Goal: Task Accomplishment & Management: Use online tool/utility

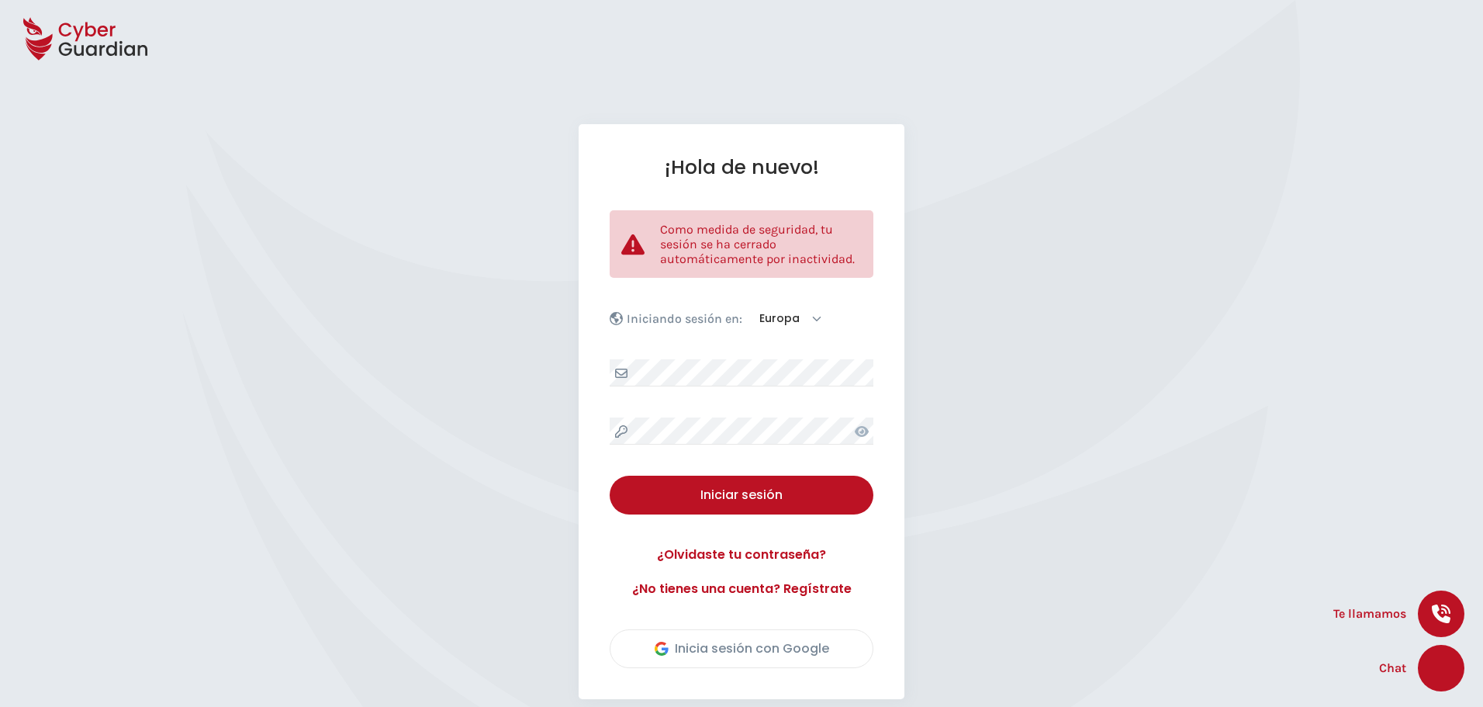
click at [694, 358] on div "¡Hola de nuevo! Como medida de seguridad, tu sesión se ha cerrado automáticamen…" at bounding box center [742, 411] width 326 height 575
click at [701, 358] on div "¡Hola de nuevo! Como medida de seguridad, tu sesión se ha cerrado automáticamen…" at bounding box center [742, 411] width 326 height 575
click at [727, 413] on div "¡Hola de nuevo! Como medida de seguridad, tu sesión se ha cerrado automáticamen…" at bounding box center [742, 411] width 326 height 575
click at [714, 419] on div "¡Hola de nuevo! Como medida de seguridad, tu sesión se ha cerrado automáticamen…" at bounding box center [742, 411] width 326 height 575
click at [860, 430] on icon at bounding box center [862, 431] width 14 height 12
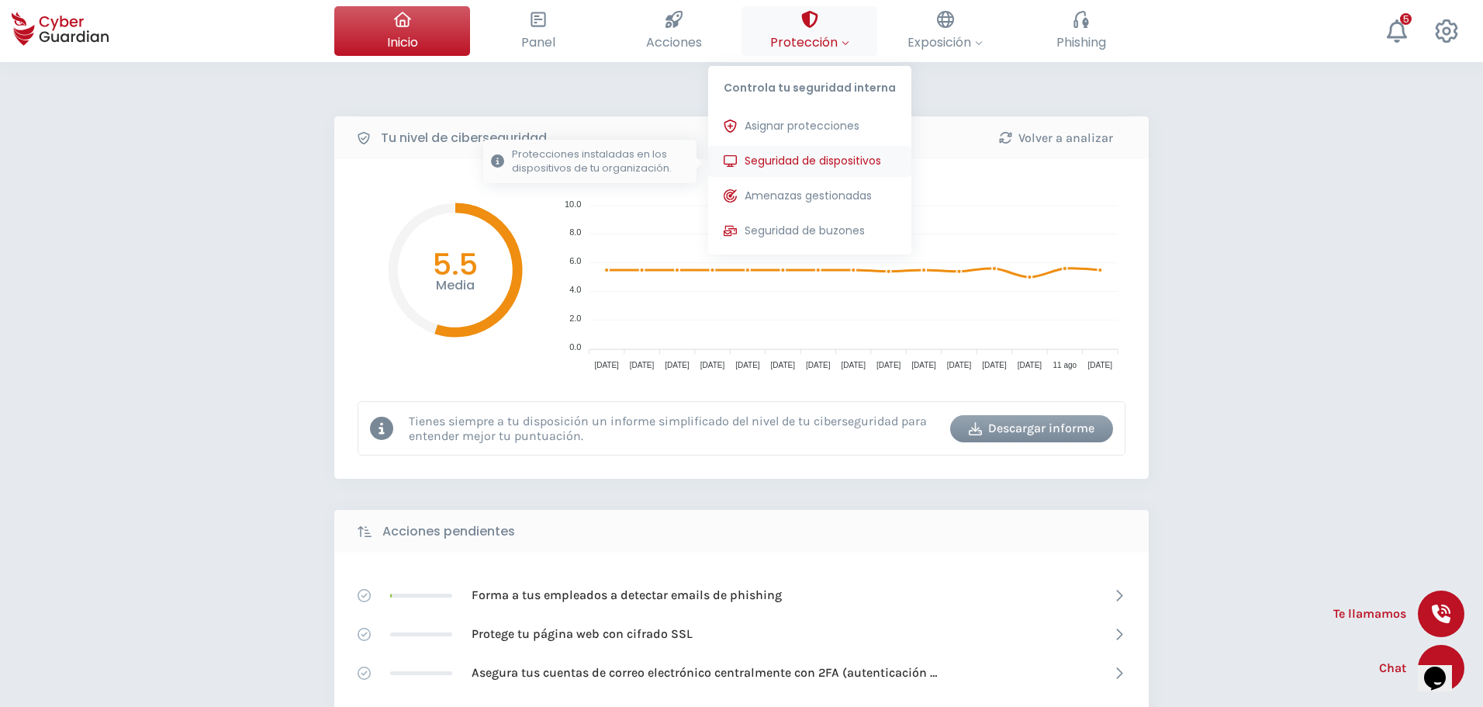
click at [801, 147] on button "Seguridad de dispositivos Protecciones instaladas en los dispositivos de tu org…" at bounding box center [809, 161] width 203 height 31
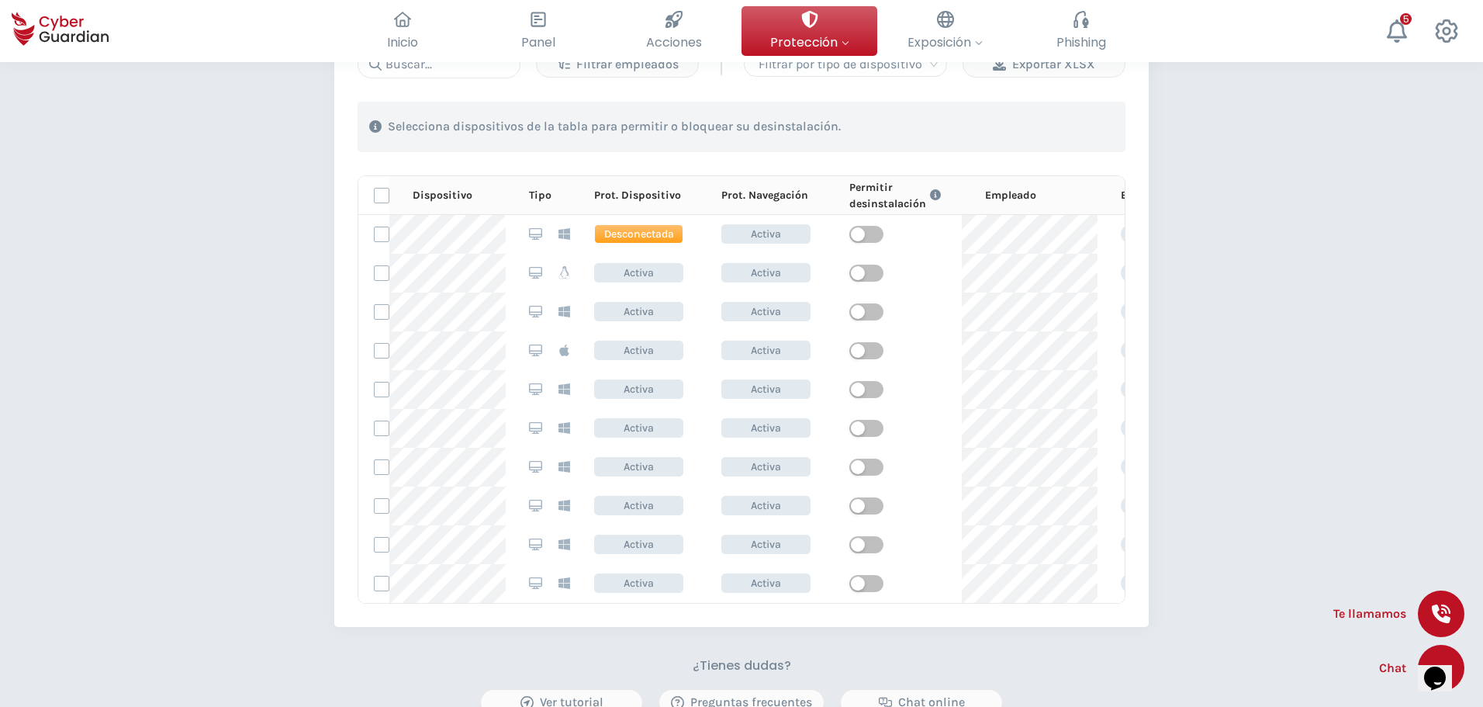
scroll to position [698, 0]
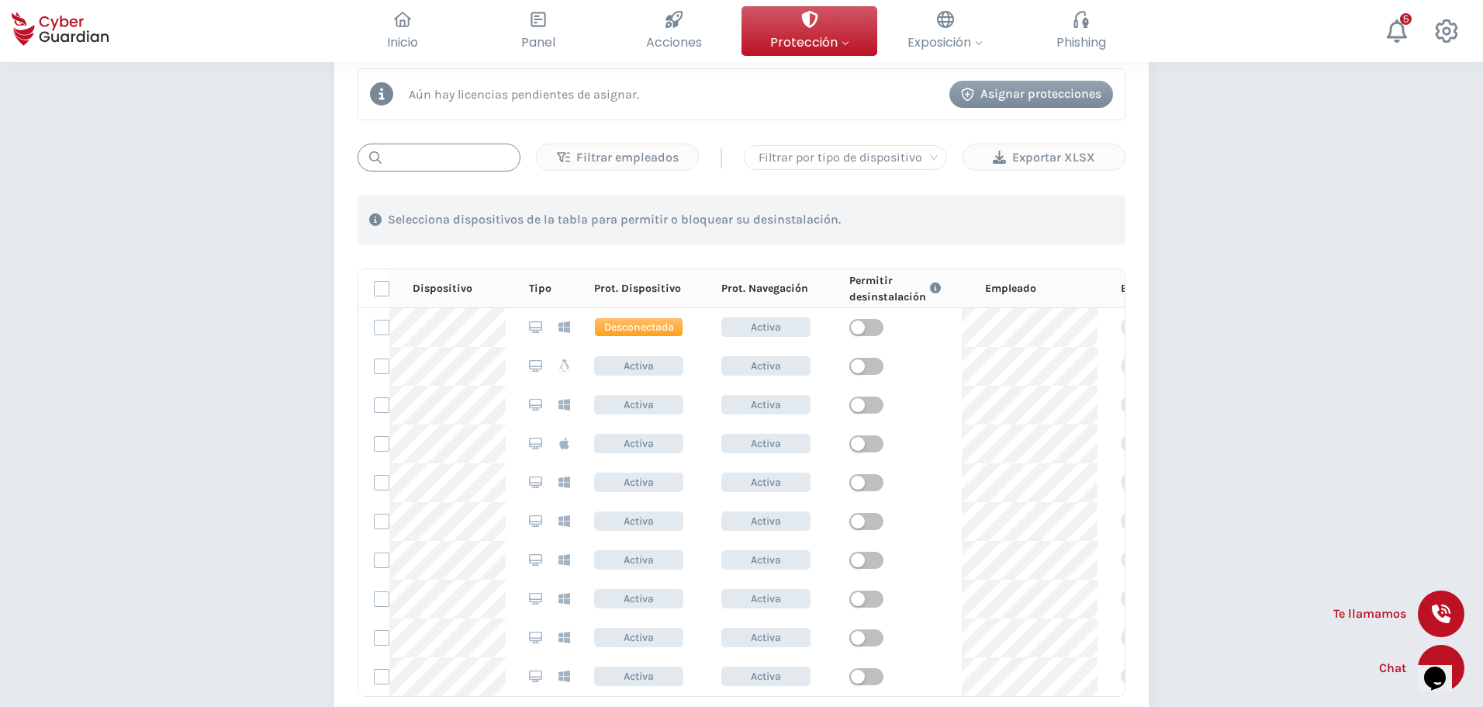
click at [465, 161] on input "text" at bounding box center [439, 158] width 163 height 28
click at [465, 162] on input "text" at bounding box center [439, 158] width 163 height 28
drag, startPoint x: 465, startPoint y: 162, endPoint x: 402, endPoint y: 157, distance: 63.0
click at [402, 157] on input "f" at bounding box center [439, 158] width 163 height 28
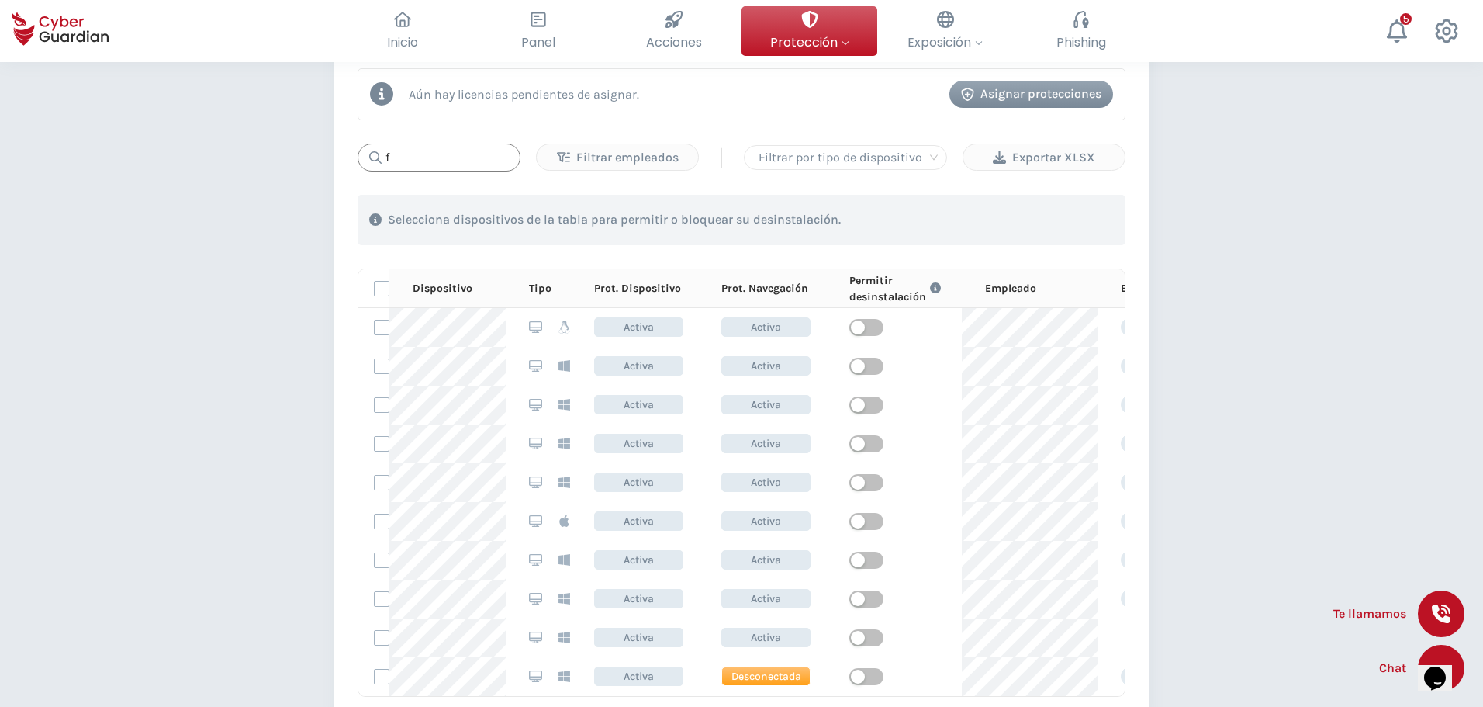
click at [390, 161] on input "f" at bounding box center [439, 158] width 163 height 28
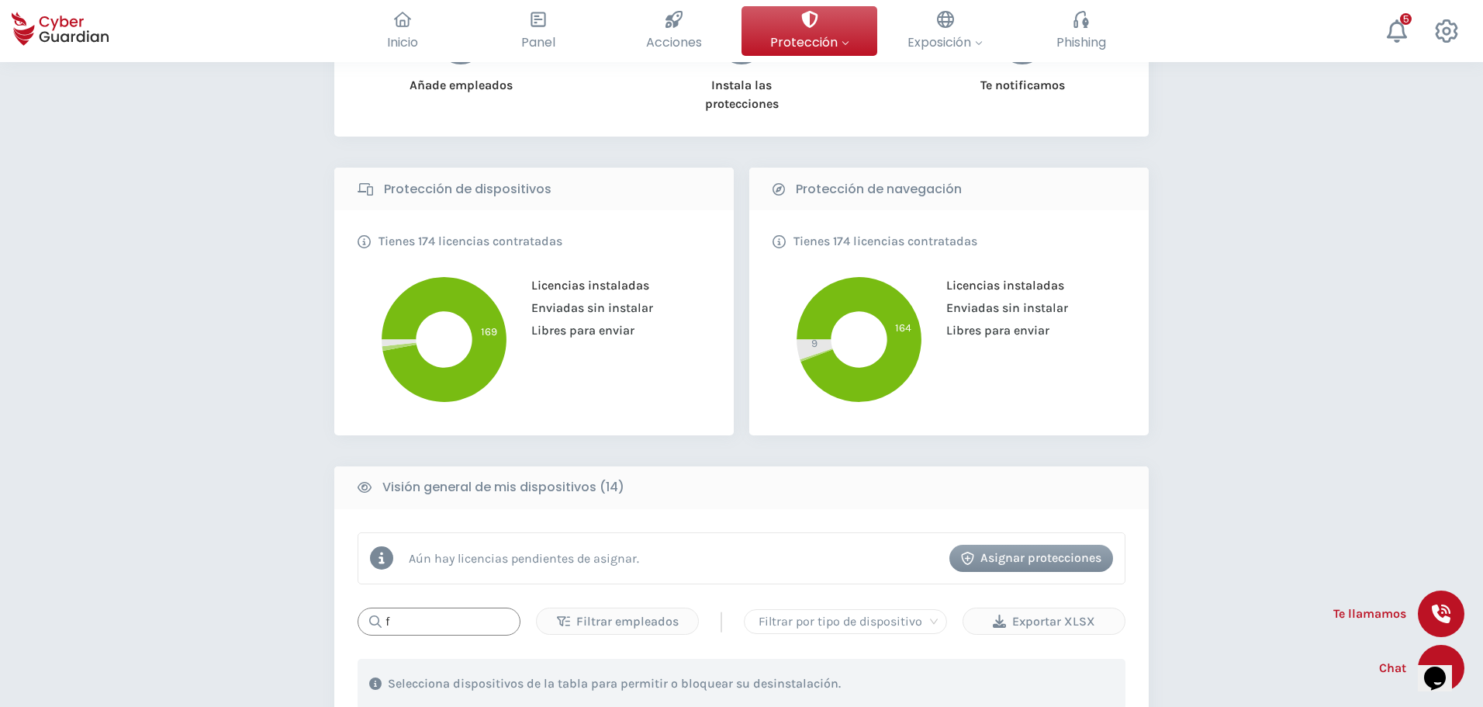
scroll to position [233, 0]
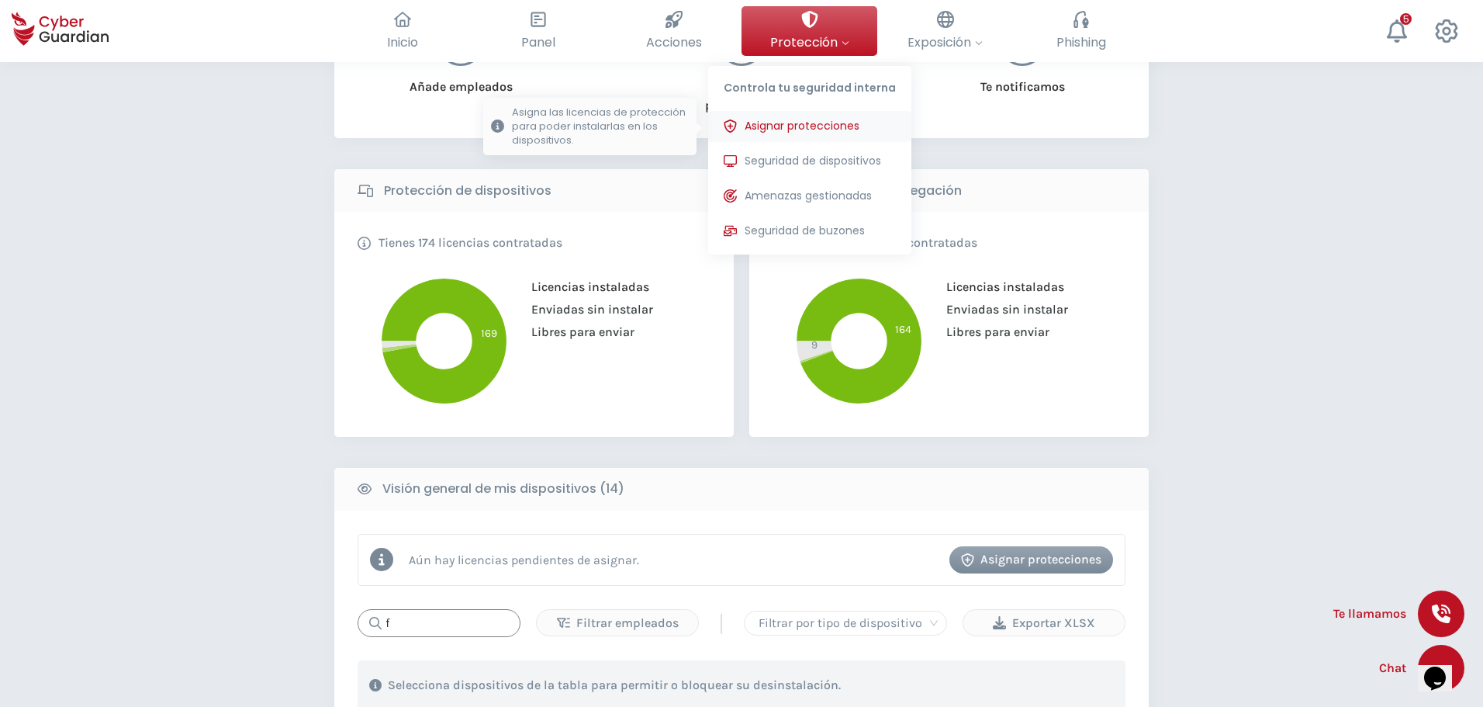
type input "f"
click at [788, 121] on span "Asignar protecciones" at bounding box center [802, 126] width 115 height 16
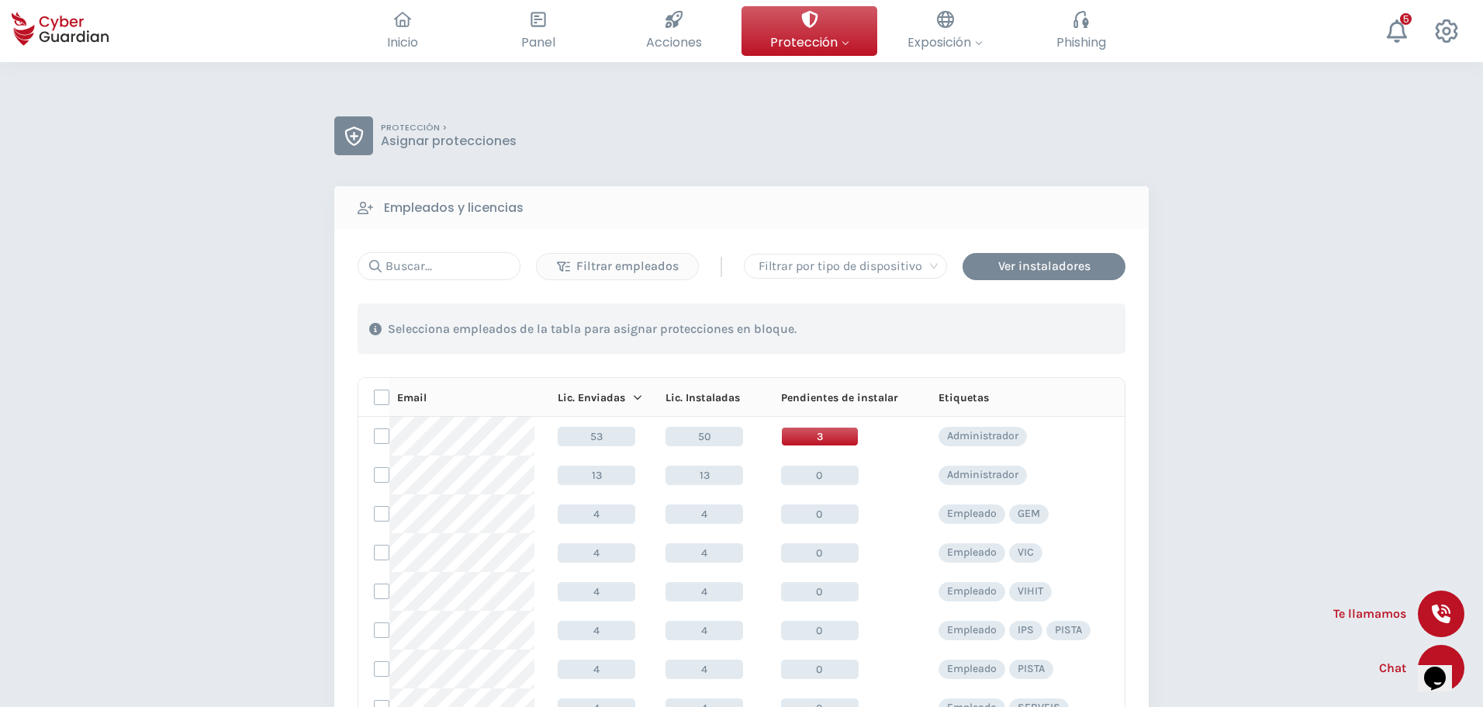
click at [472, 251] on div "Filtrar empleados | Filtrar por tipo de dispositivo Ver instaladores 1 . Con la…" at bounding box center [741, 529] width 815 height 600
click at [471, 259] on input "text" at bounding box center [439, 266] width 163 height 28
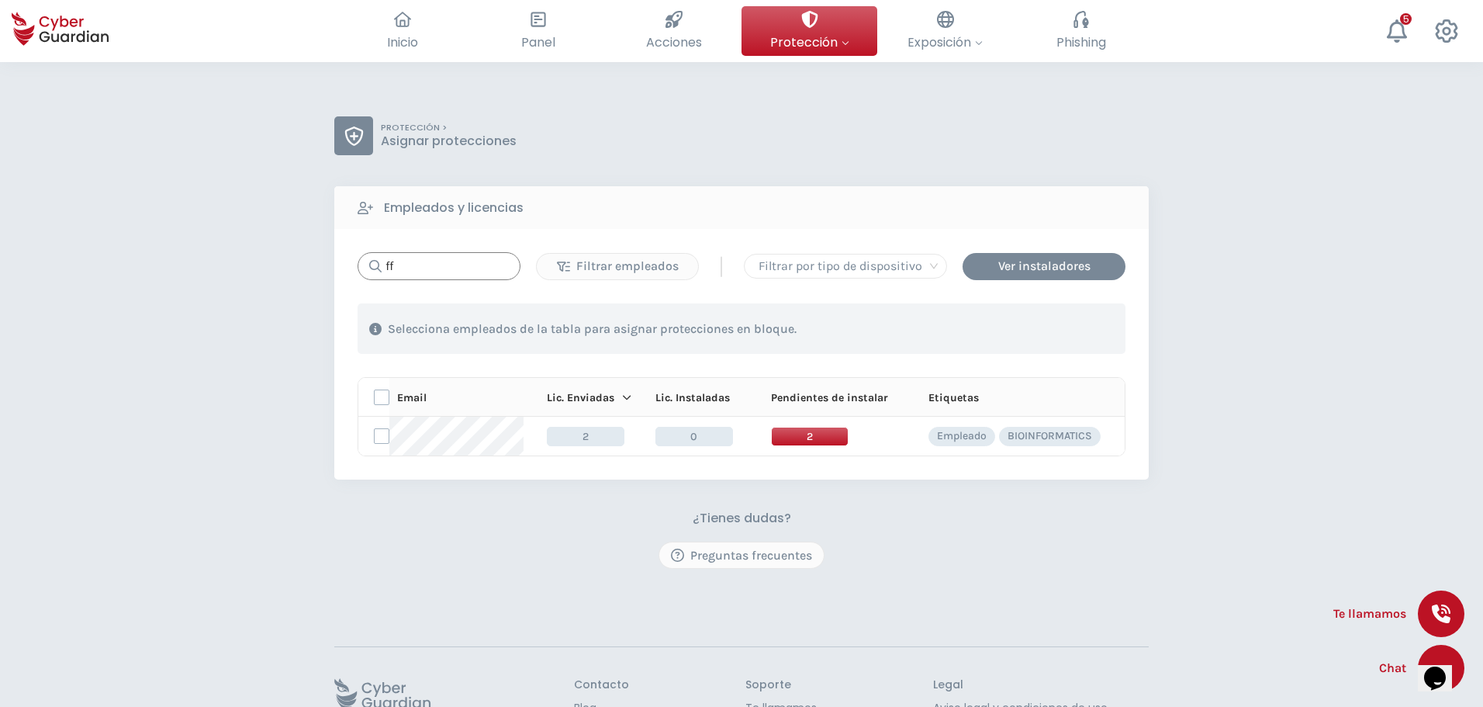
type input "ff"
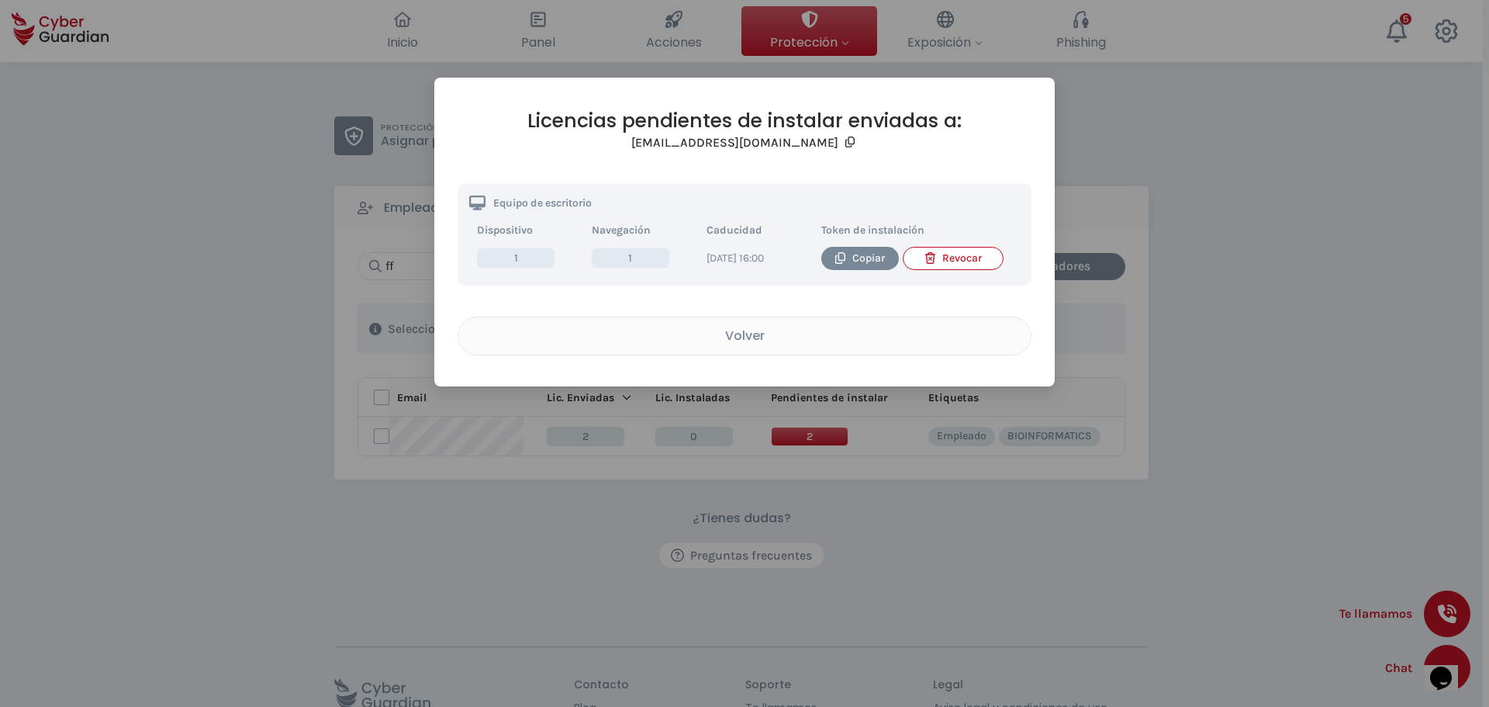
click at [659, 266] on span "1" at bounding box center [631, 257] width 78 height 19
click at [756, 345] on div "Volver" at bounding box center [744, 335] width 549 height 19
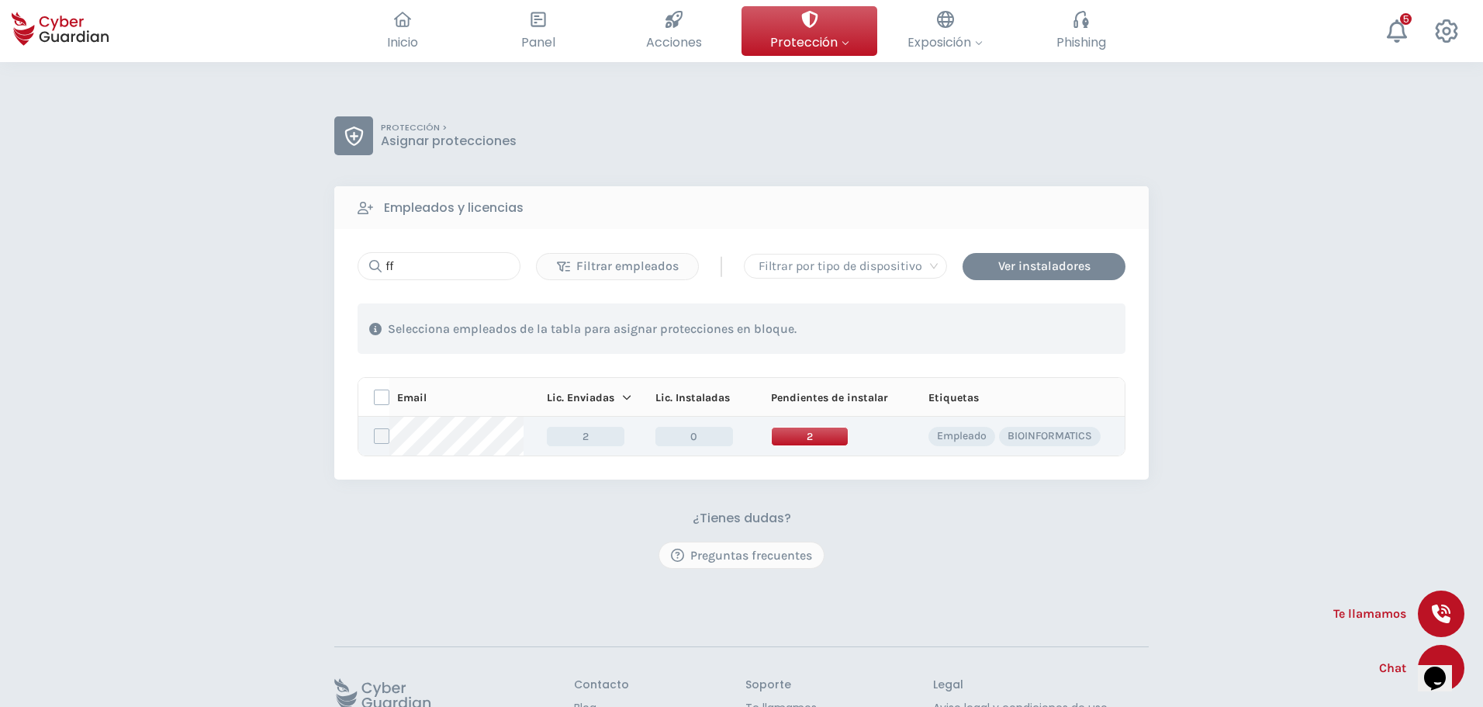
click at [374, 437] on label at bounding box center [382, 436] width 16 height 16
click at [375, 437] on input "checkbox" at bounding box center [375, 436] width 0 height 14
click at [1036, 281] on div "ff Filtrar empleados | Filtrar por tipo de dispositivo Ver instaladores 1 . Con…" at bounding box center [742, 354] width 768 height 204
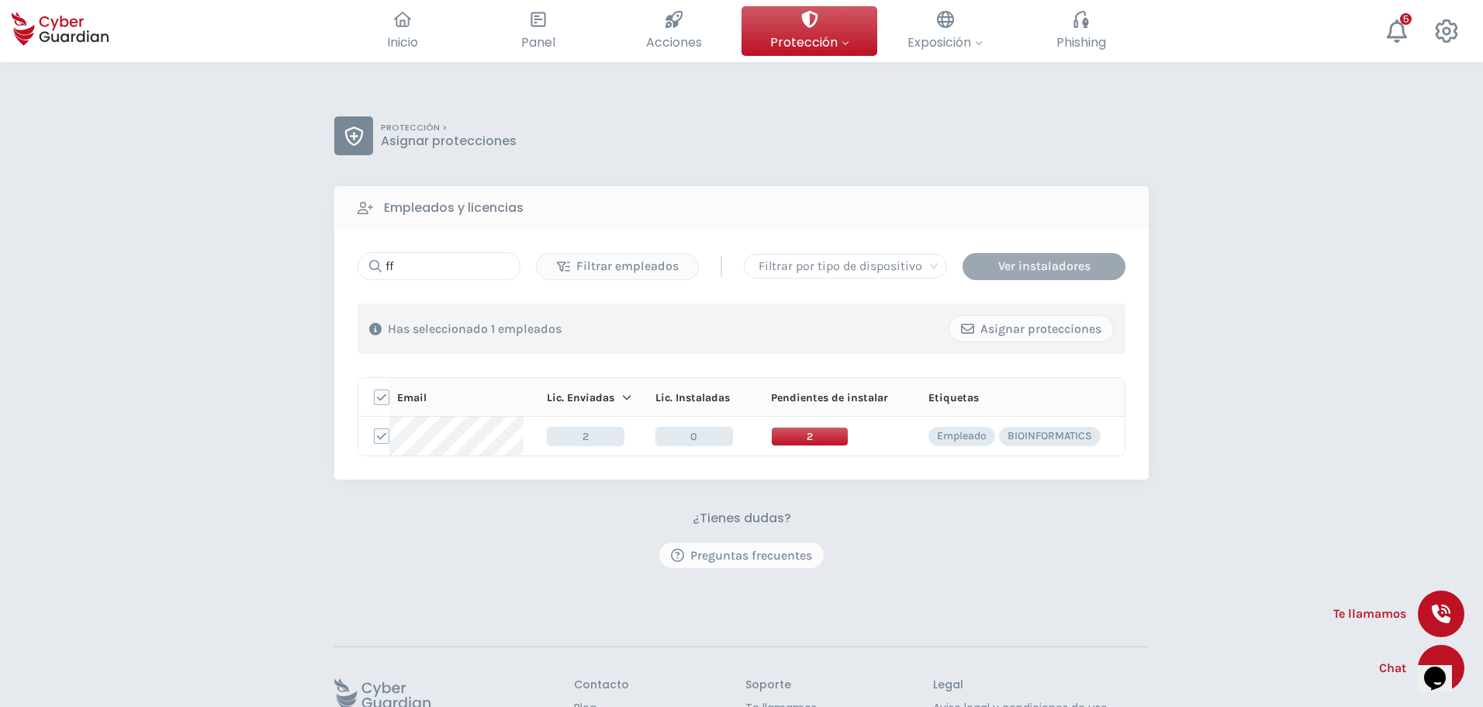
click at [1041, 265] on div "Ver instaladores" at bounding box center [1044, 266] width 140 height 19
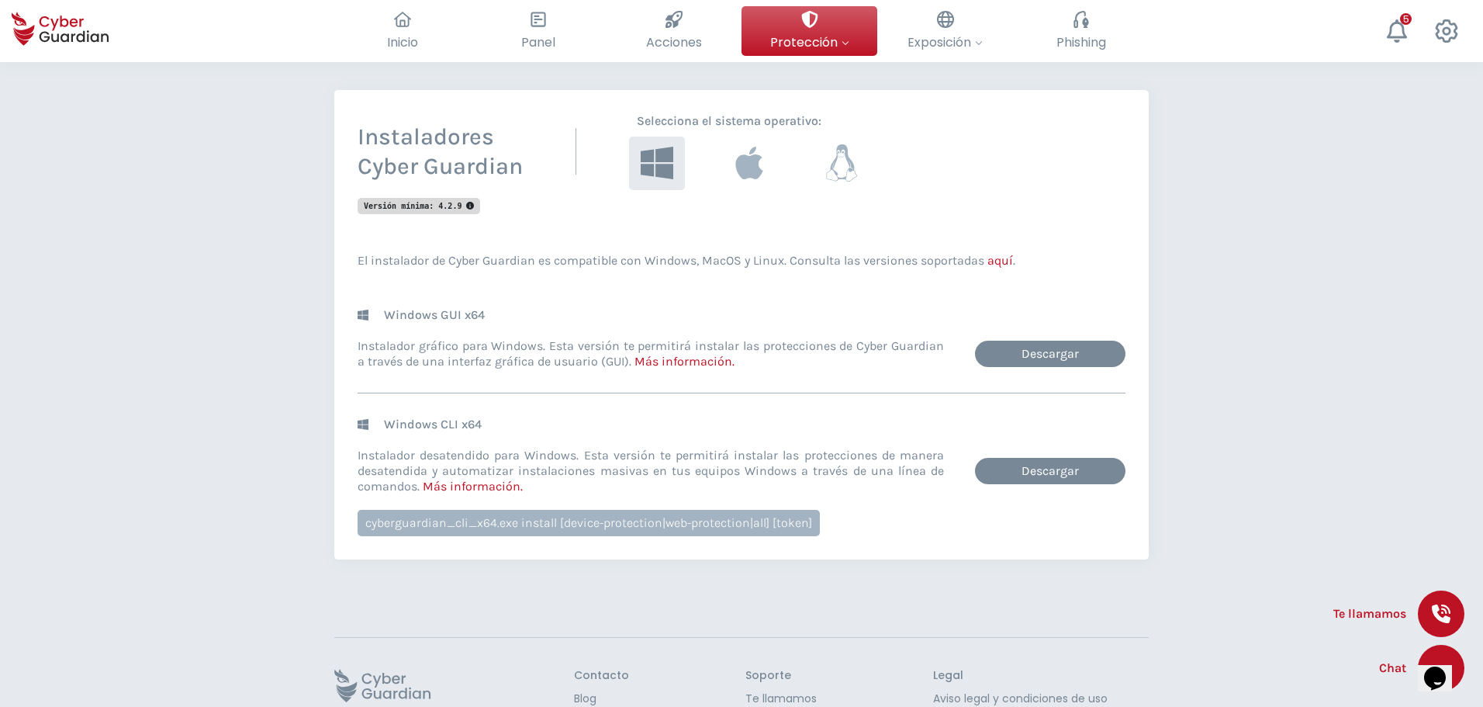
scroll to position [155, 0]
drag, startPoint x: 815, startPoint y: 161, endPoint x: 826, endPoint y: 161, distance: 10.9
click at [815, 161] on button at bounding box center [841, 162] width 61 height 59
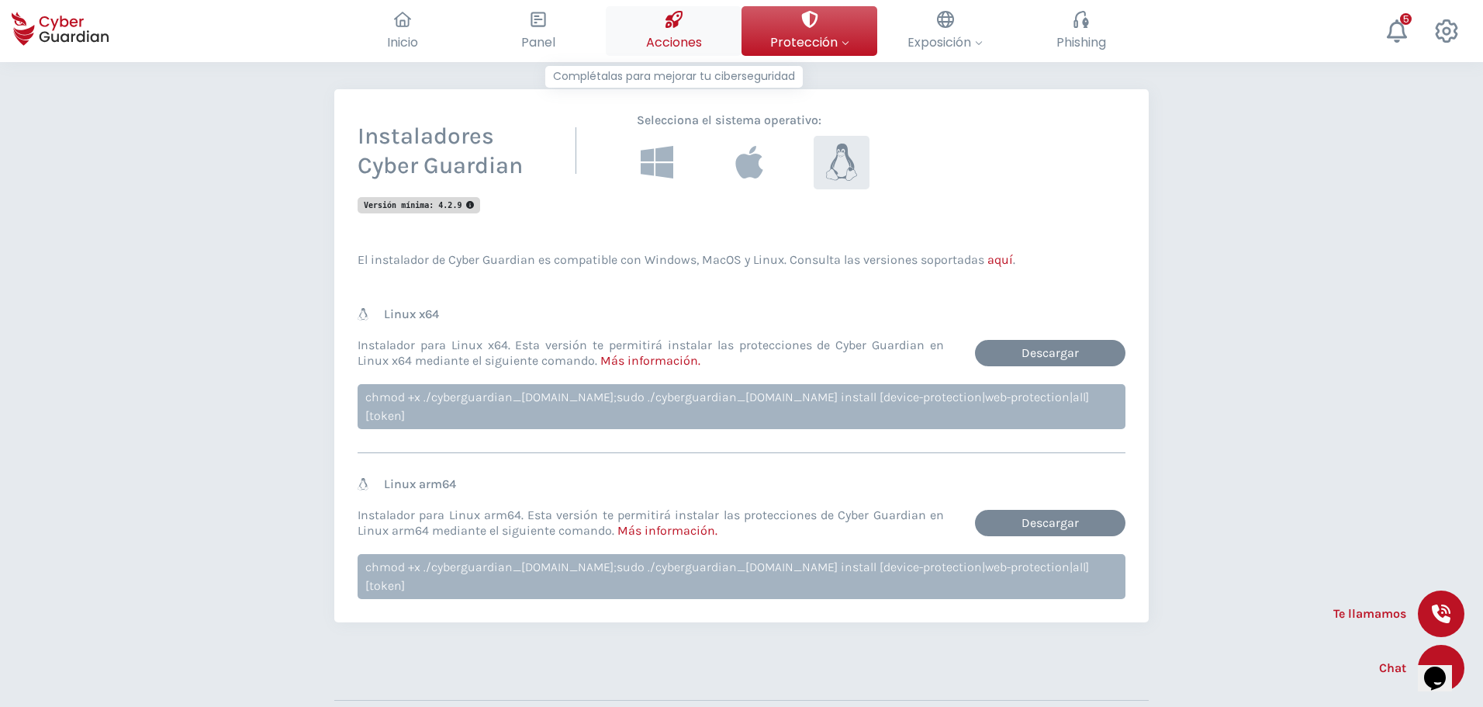
click at [655, 26] on button "Acciones Complétalas para mejorar tu ciberseguridad" at bounding box center [674, 31] width 136 height 50
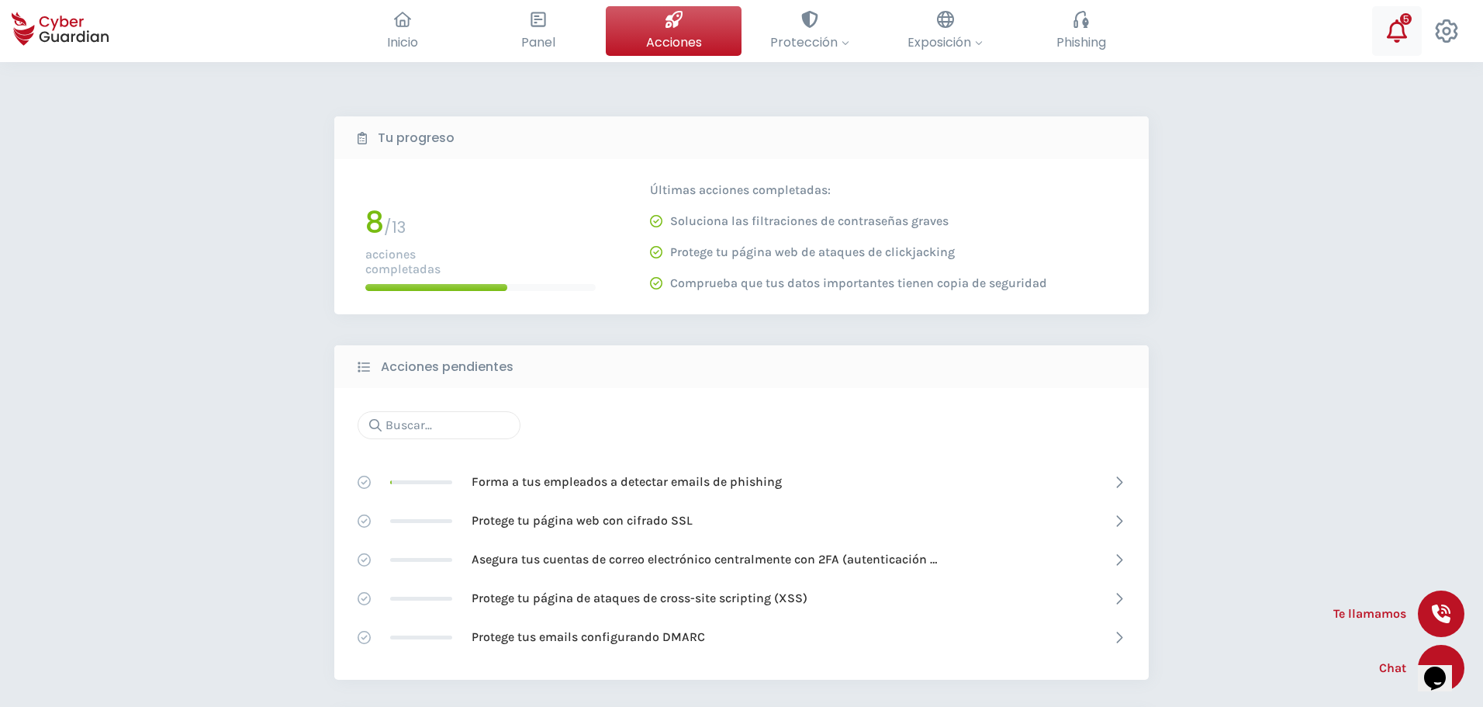
click at [1403, 31] on icon at bounding box center [1397, 30] width 20 height 23
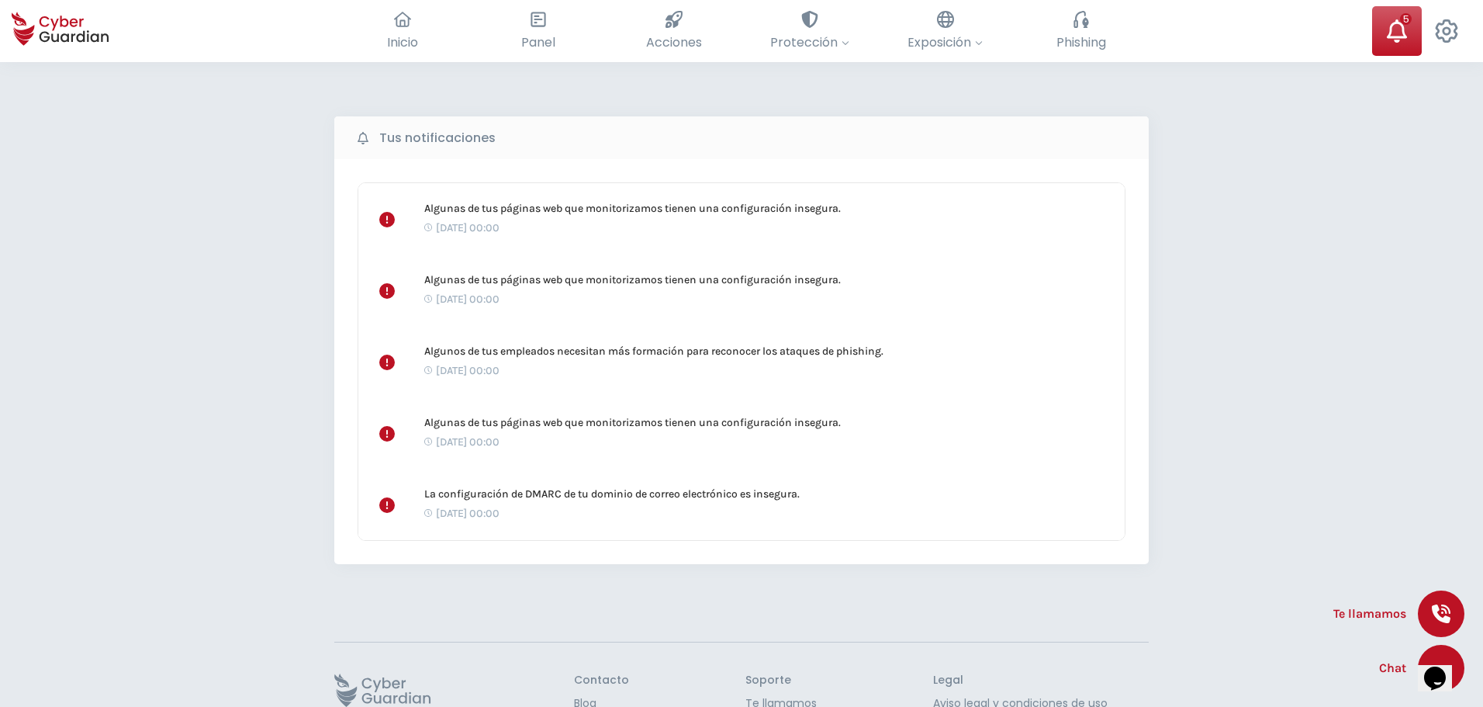
click at [1403, 31] on icon at bounding box center [1397, 30] width 20 height 23
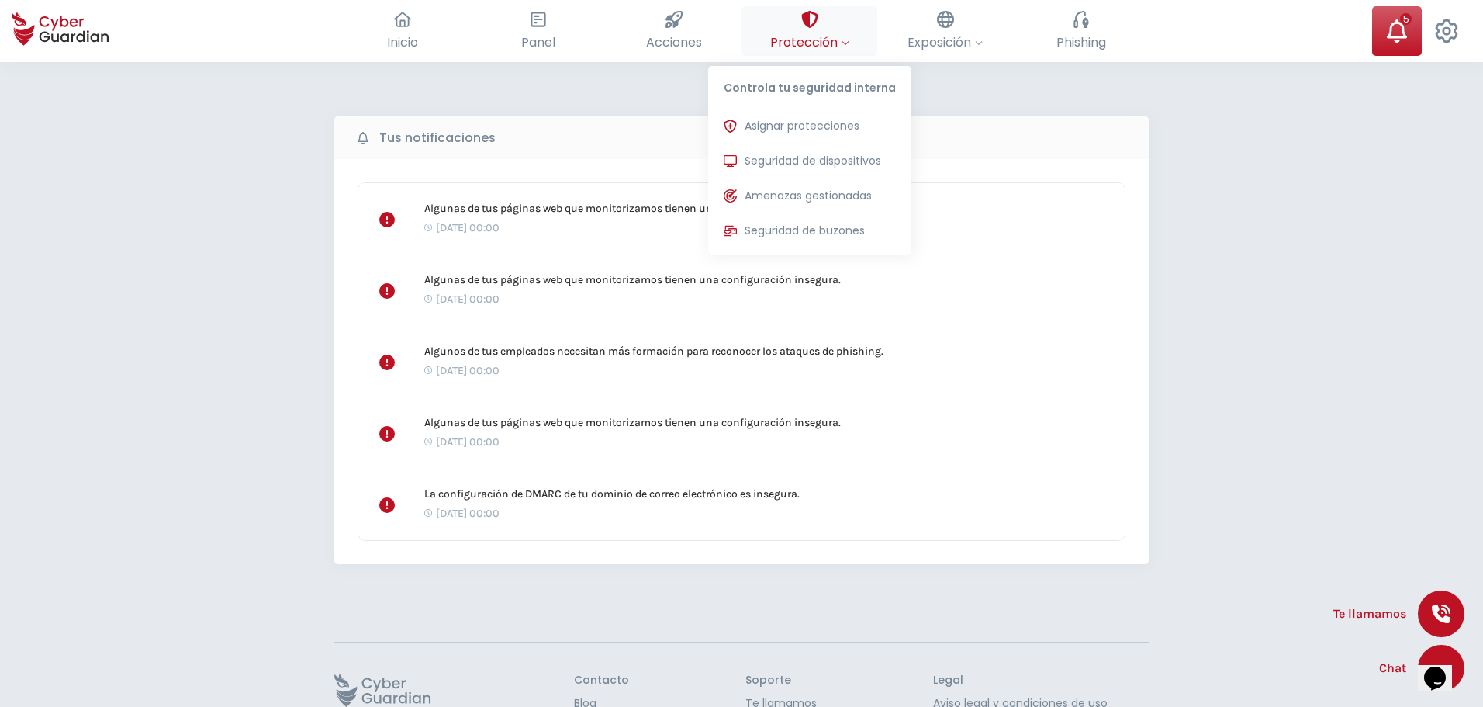
click at [795, 36] on span "Protección" at bounding box center [809, 42] width 79 height 19
click at [814, 127] on span "Asignar protecciones" at bounding box center [802, 126] width 115 height 16
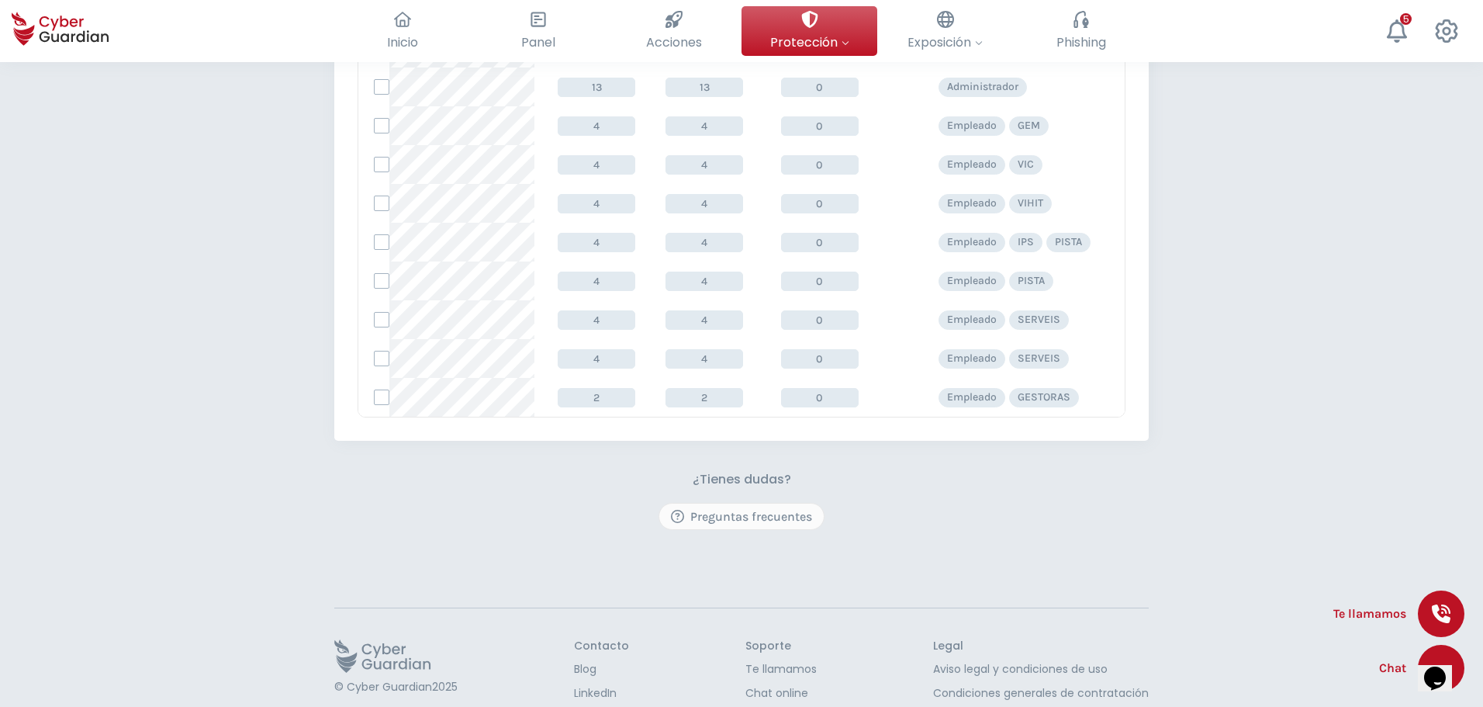
scroll to position [454, 0]
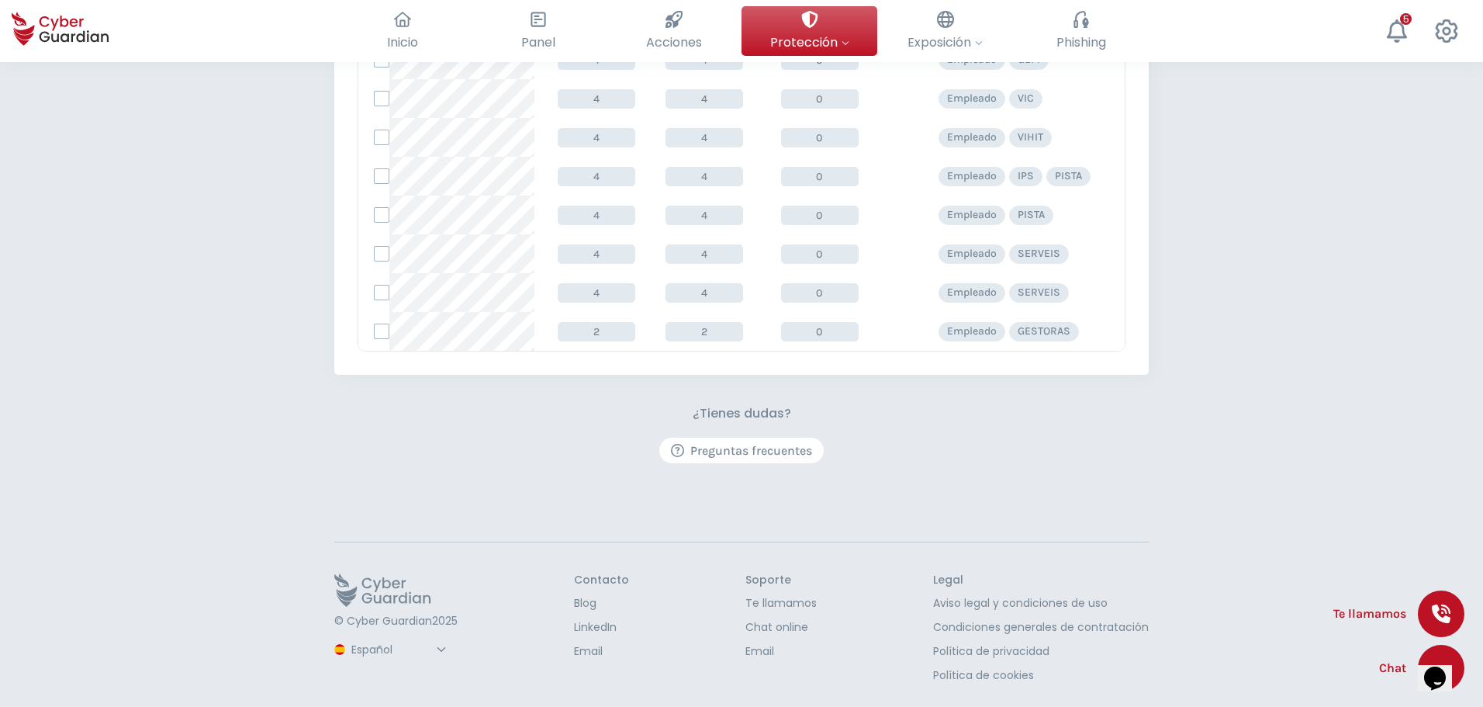
click at [746, 442] on div "Preguntas frecuentes" at bounding box center [741, 450] width 141 height 19
